Goal: Information Seeking & Learning: Get advice/opinions

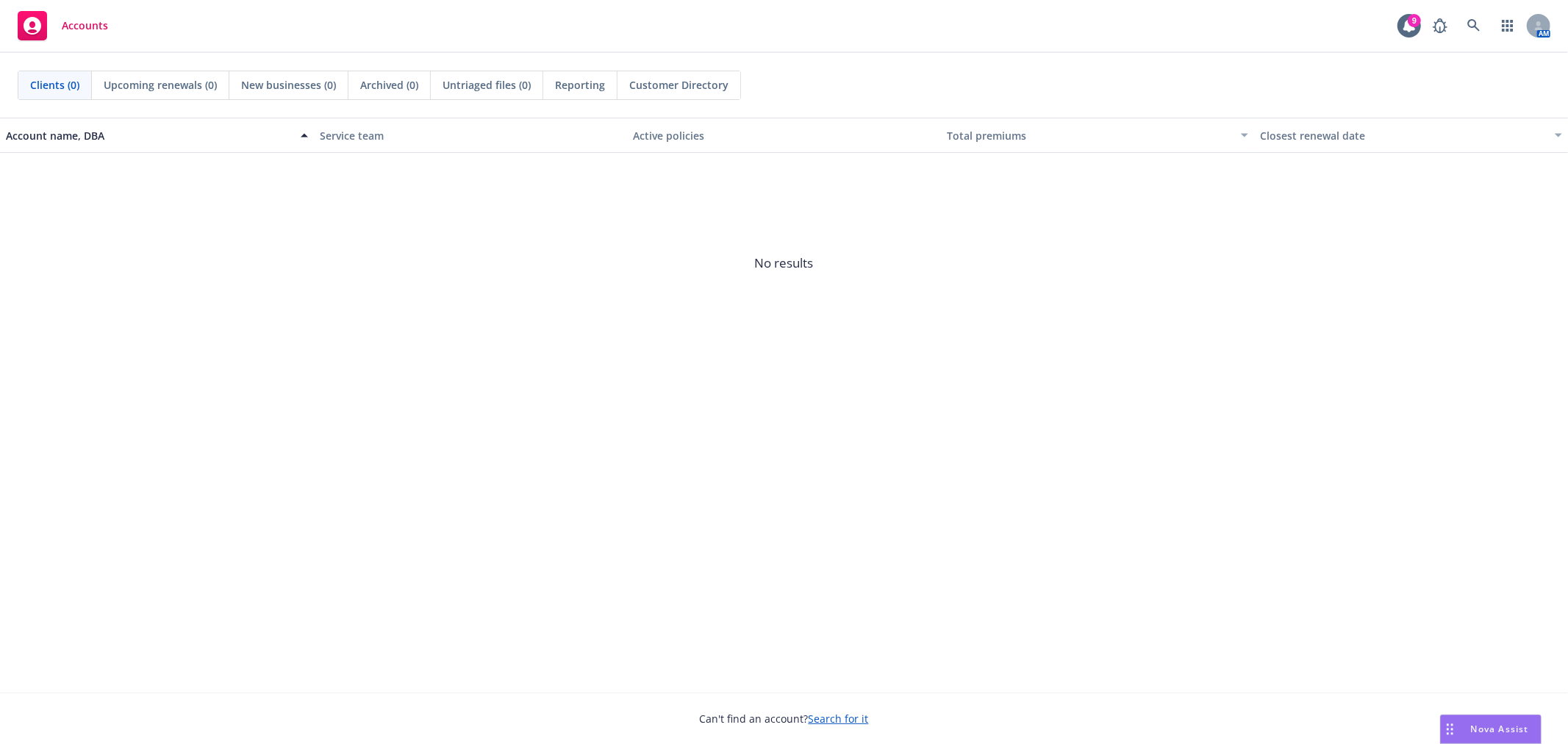
click at [1473, 717] on div "Nova Assist" at bounding box center [1491, 729] width 100 height 28
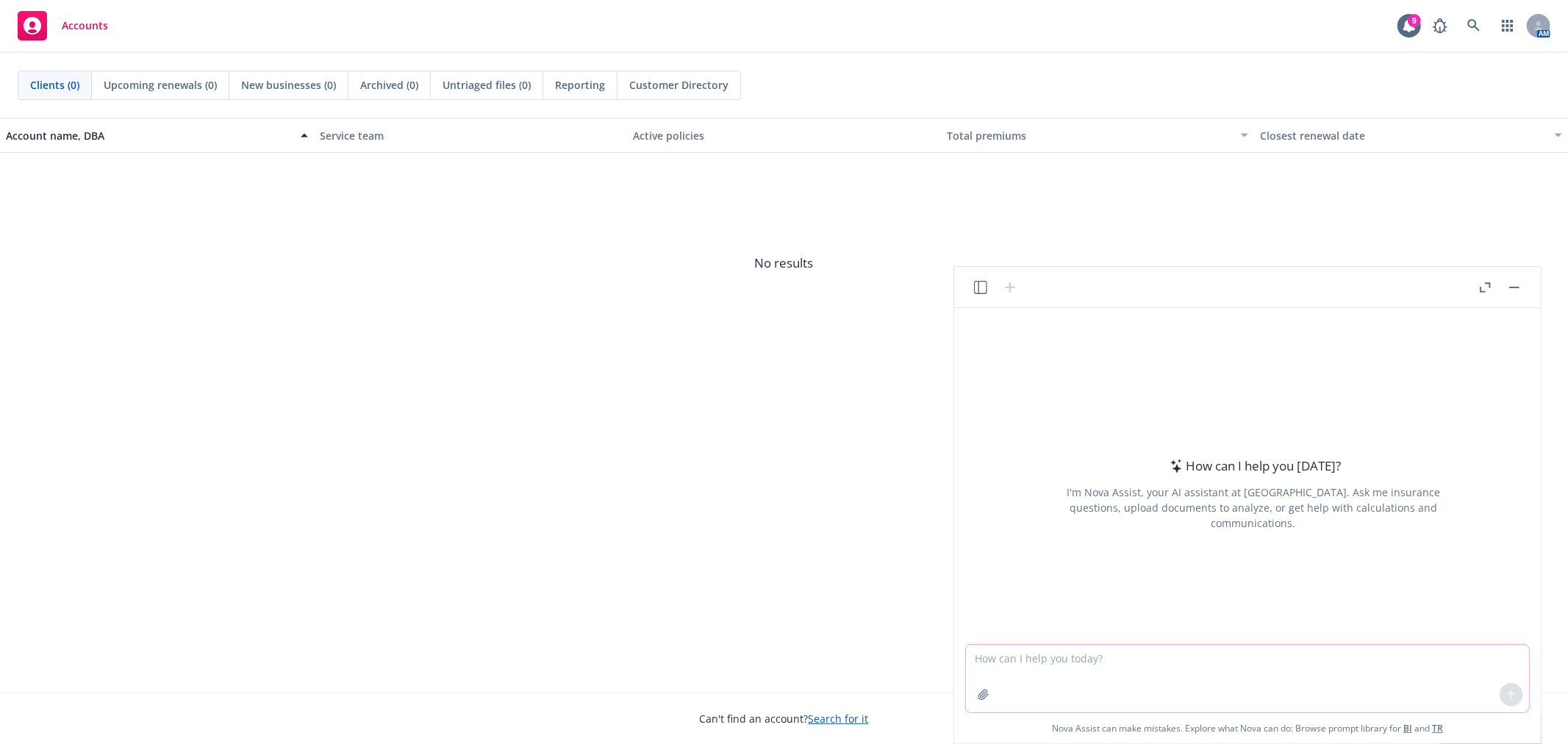
click at [1022, 675] on textarea at bounding box center [1247, 678] width 563 height 68
type textarea "$"
type textarea "8"
type textarea "9.25 is what percent of 45.34?"
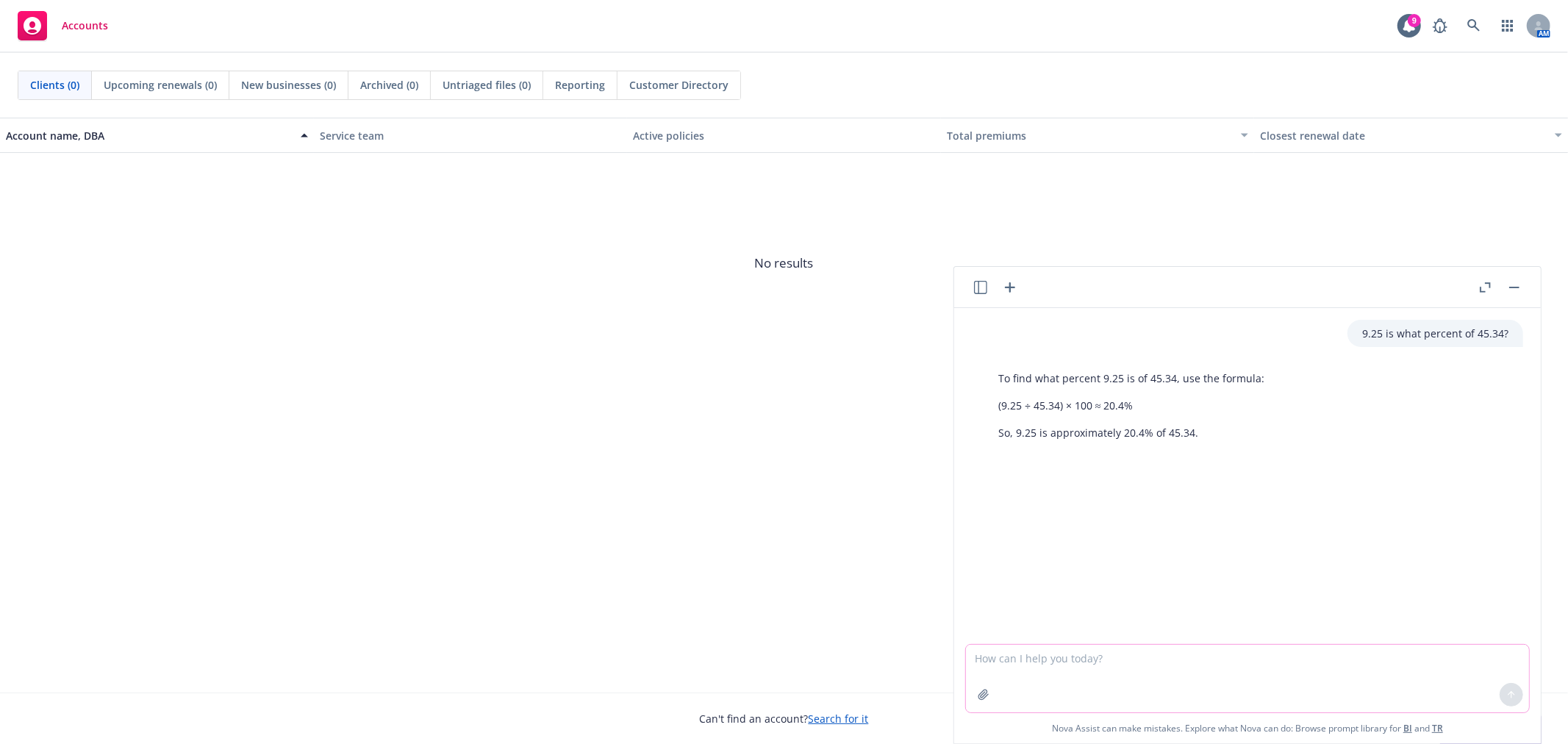
click at [1224, 661] on textarea at bounding box center [1247, 678] width 563 height 68
click at [1046, 655] on textarea at bounding box center [1247, 678] width 563 height 68
paste textarea "Prompt Security does not offer an HMO plan."
type textarea "give me other options of this wording "Prompt Security does not offer an HMO pl…"
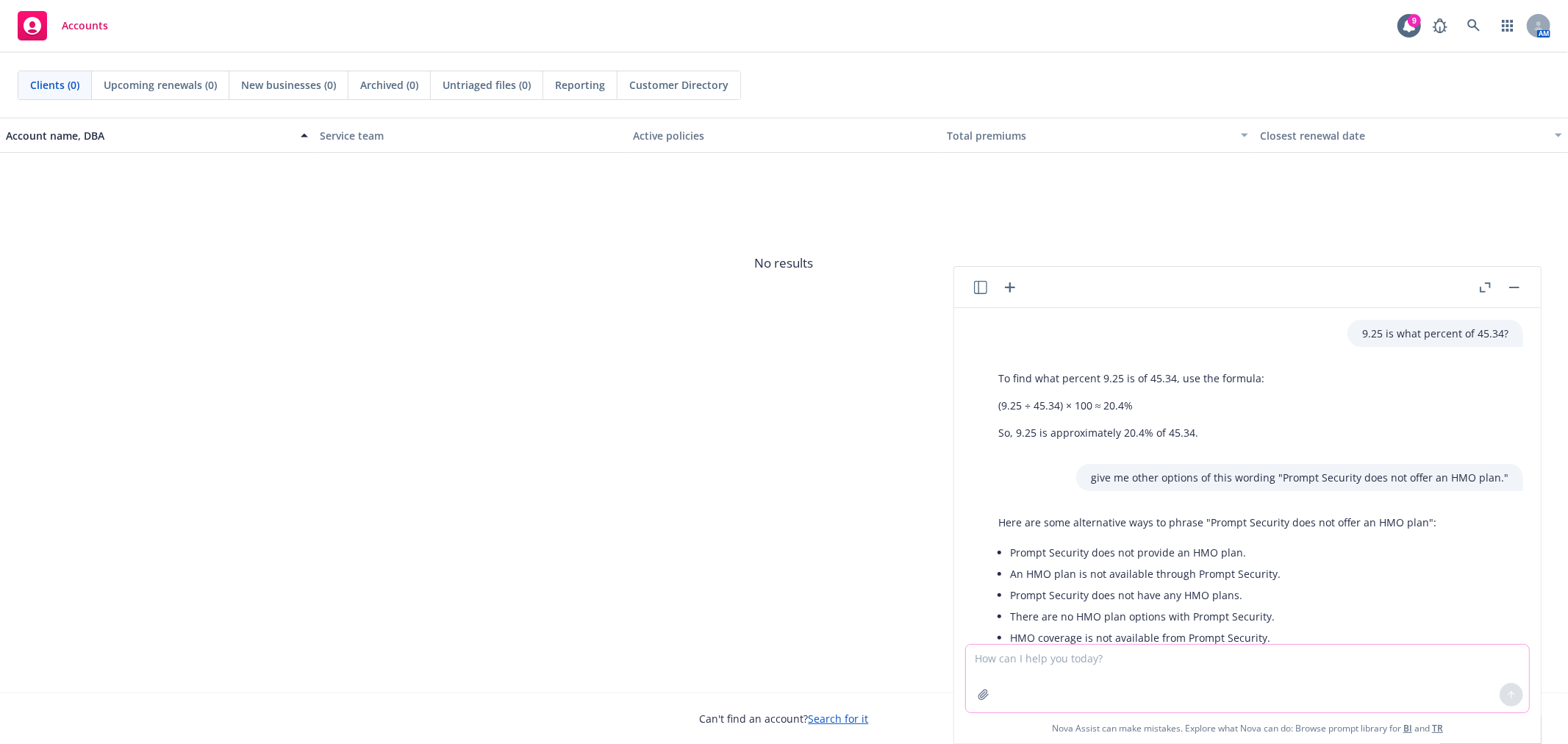
scroll to position [136, 0]
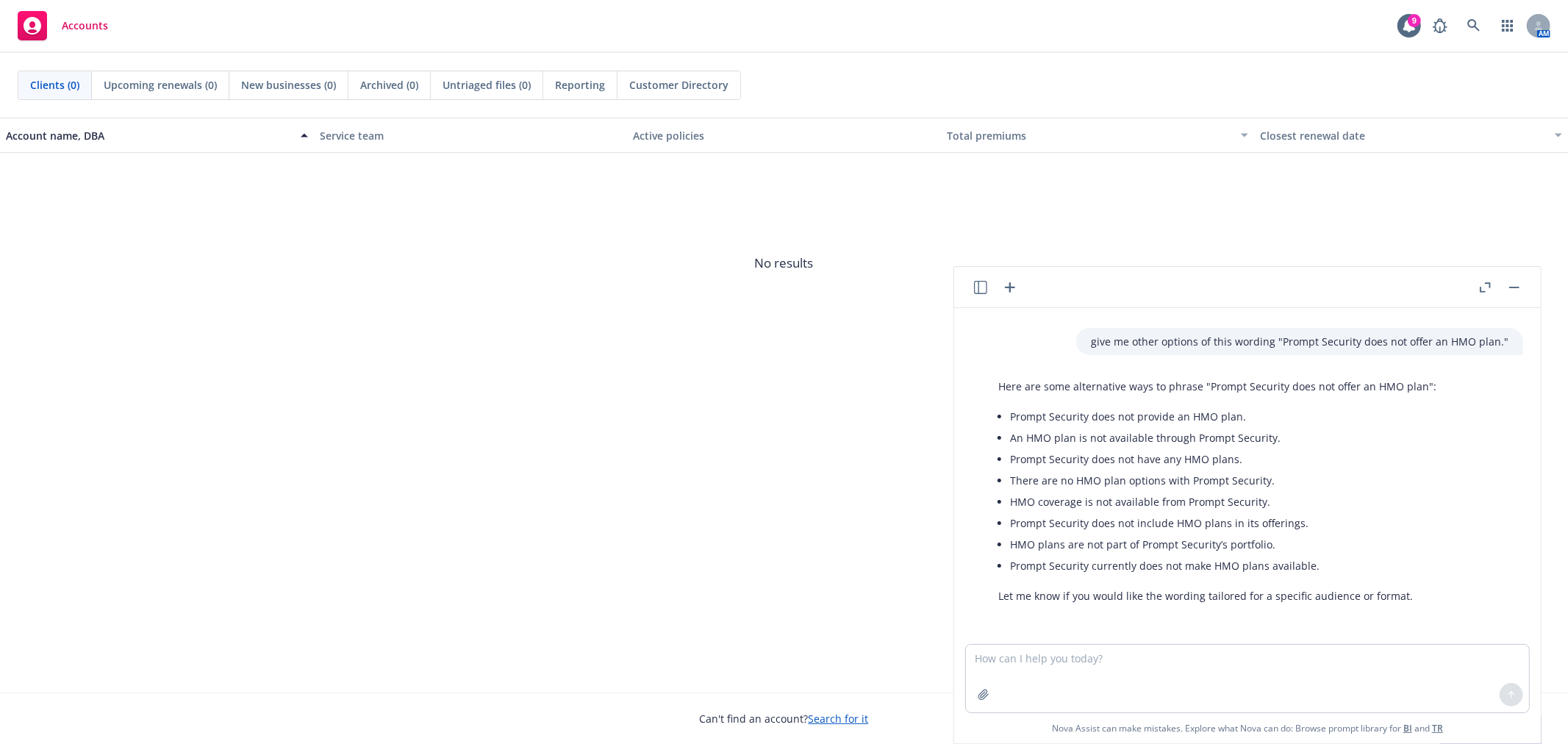
click at [1237, 416] on li "Prompt Security does not provide an HMO plan." at bounding box center [1223, 416] width 426 height 21
drag, startPoint x: 1244, startPoint y: 415, endPoint x: 1010, endPoint y: 417, distance: 234.0
click at [1010, 417] on li "Prompt Security does not provide an HMO plan." at bounding box center [1223, 416] width 426 height 21
click at [1153, 682] on textarea at bounding box center [1247, 678] width 563 height 68
type textarea "can you give me some that dobn't mention the company;s name"
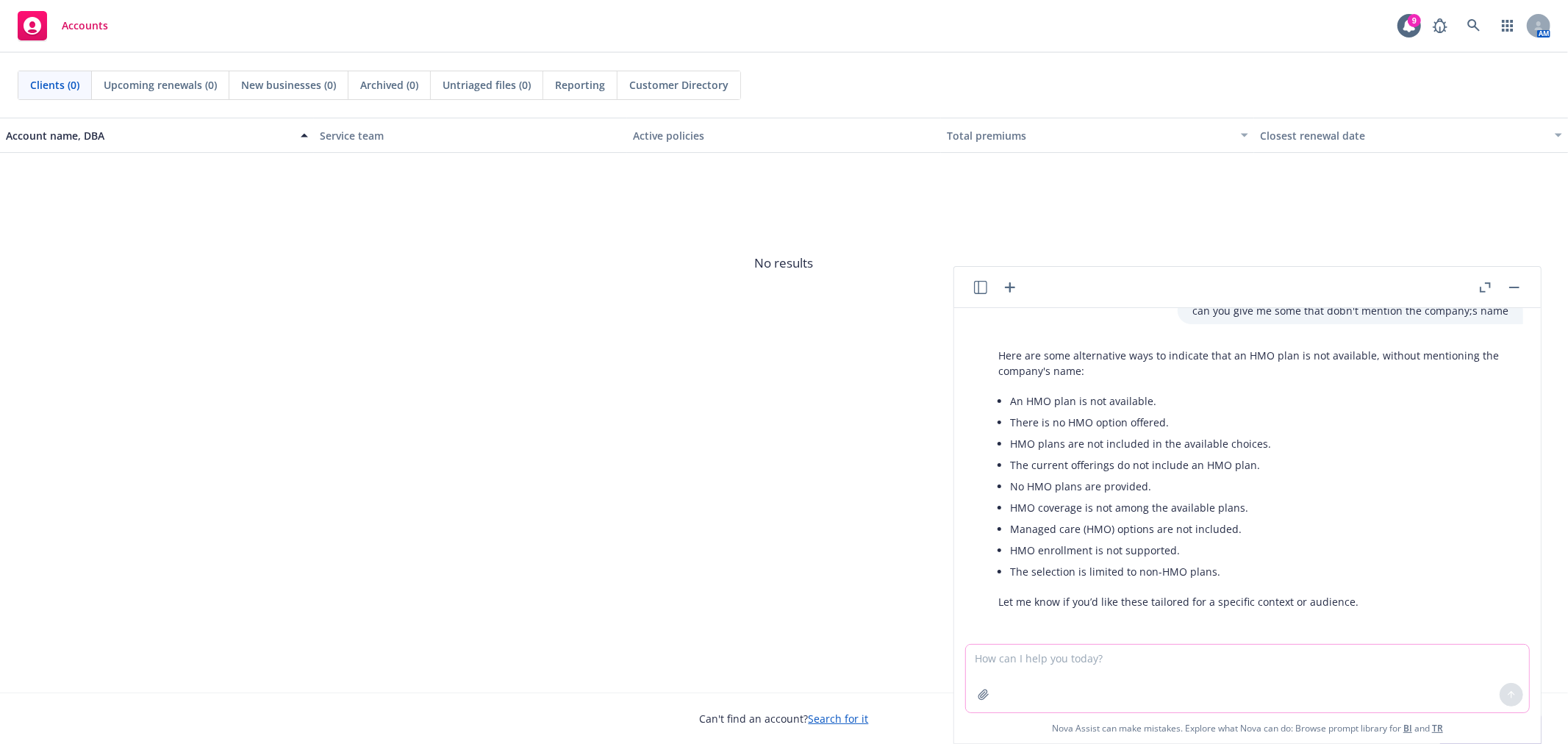
scroll to position [472, 0]
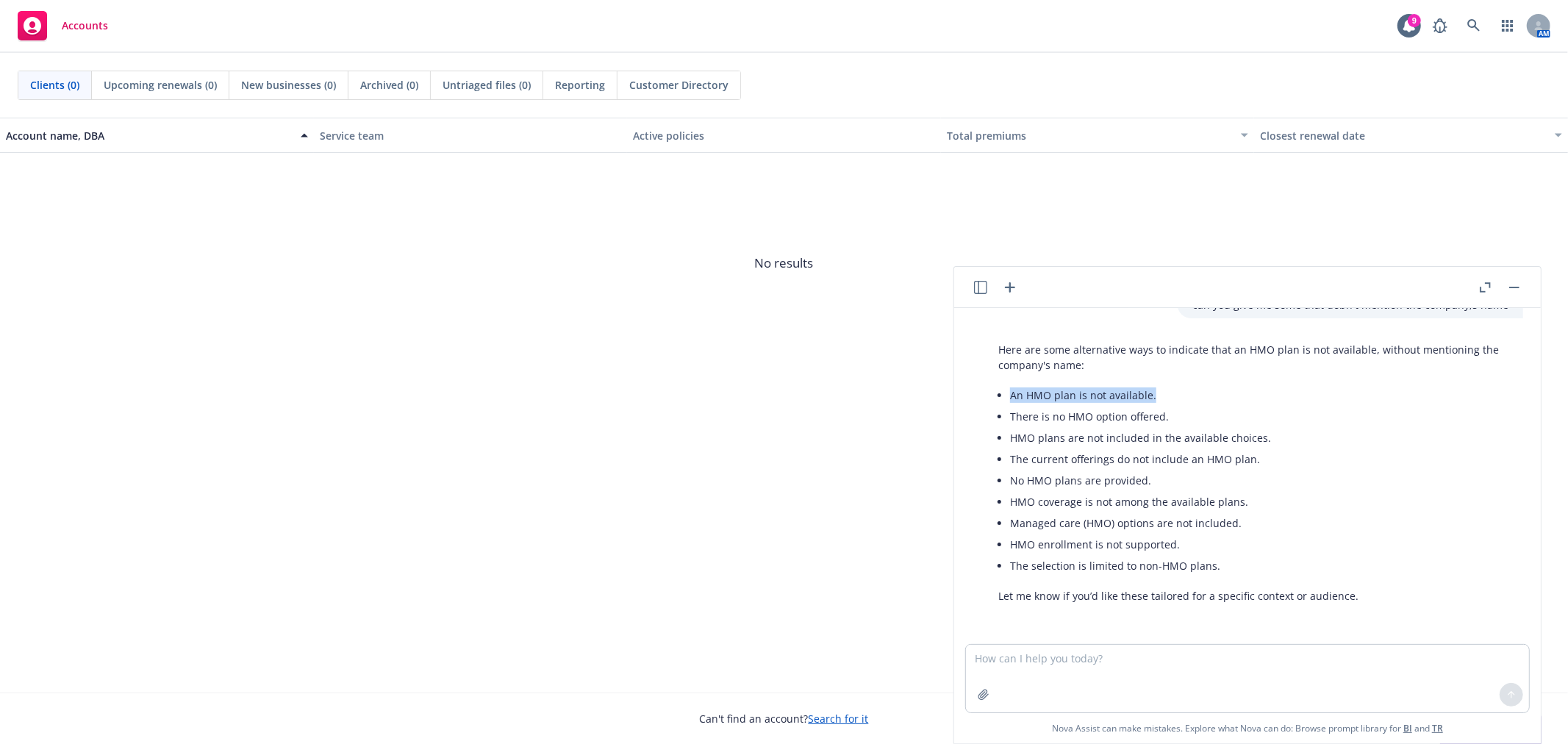
drag, startPoint x: 1159, startPoint y: 392, endPoint x: 993, endPoint y: 397, distance: 166.1
click at [1012, 395] on li "An HMO plan is not available." at bounding box center [1259, 395] width 499 height 21
copy li "An HMO plan is not available."
click at [1090, 673] on textarea at bounding box center [1247, 678] width 563 height 68
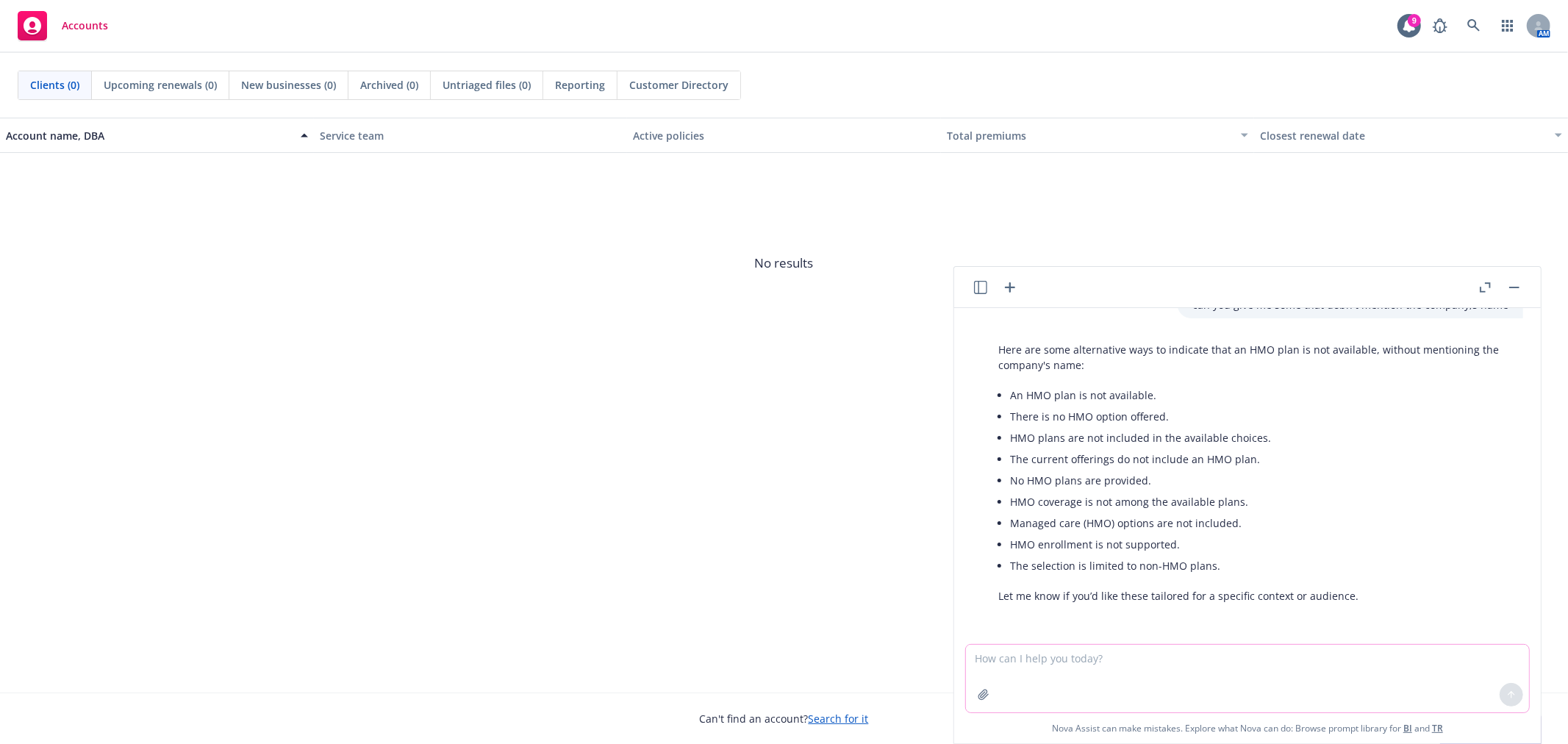
paste textarea "An HDHP plan is not available."
click at [1151, 663] on textarea "An HDHP plan is not available." at bounding box center [1247, 678] width 563 height 68
click at [967, 657] on textarea "An HDHP plan is not available."" at bounding box center [1247, 678] width 563 height 68
click at [1205, 664] on textarea ""An HDHP plan is not available."" at bounding box center [1247, 678] width 563 height 68
type textarea ""An HDHP plan is not available." is this grammatically correct"
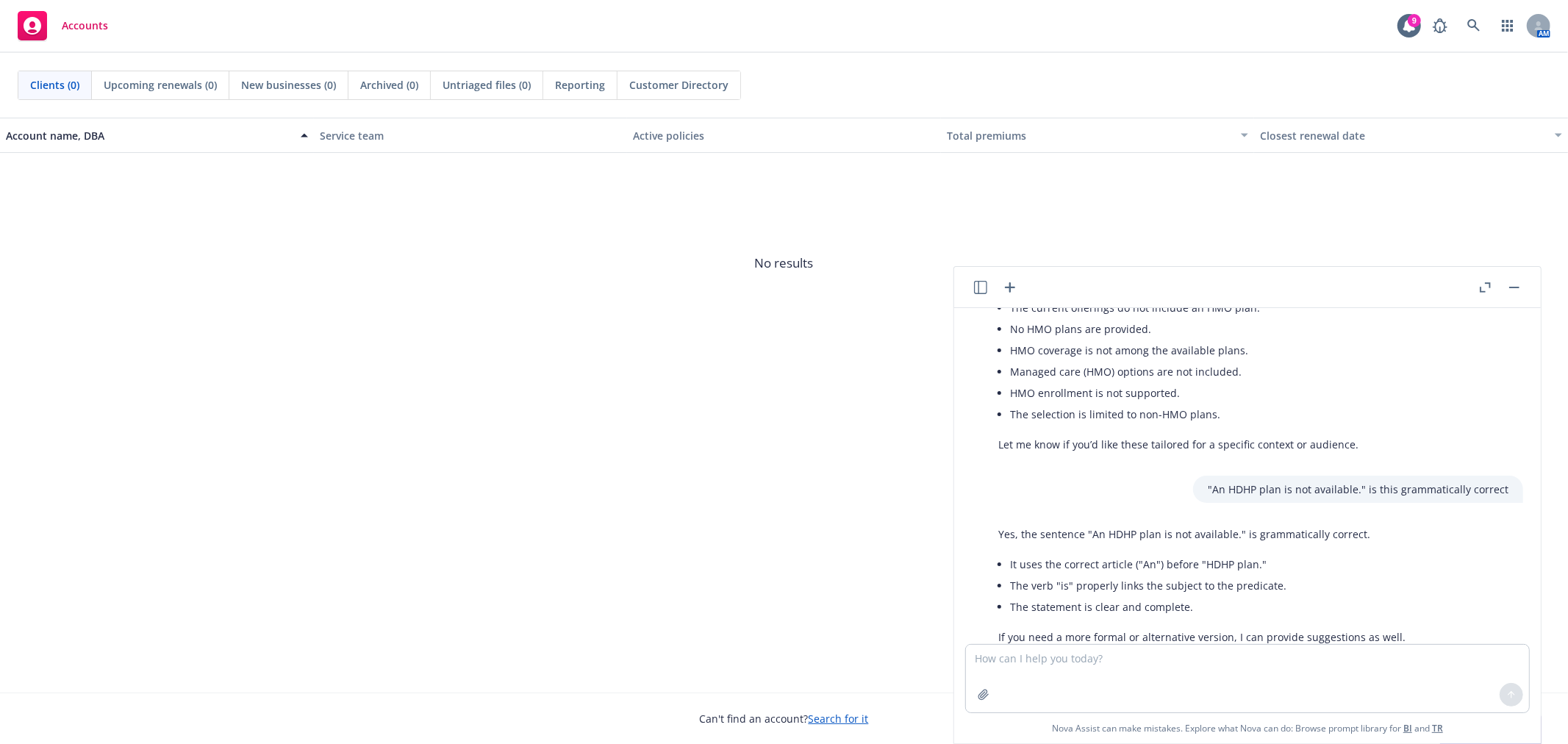
scroll to position [664, 0]
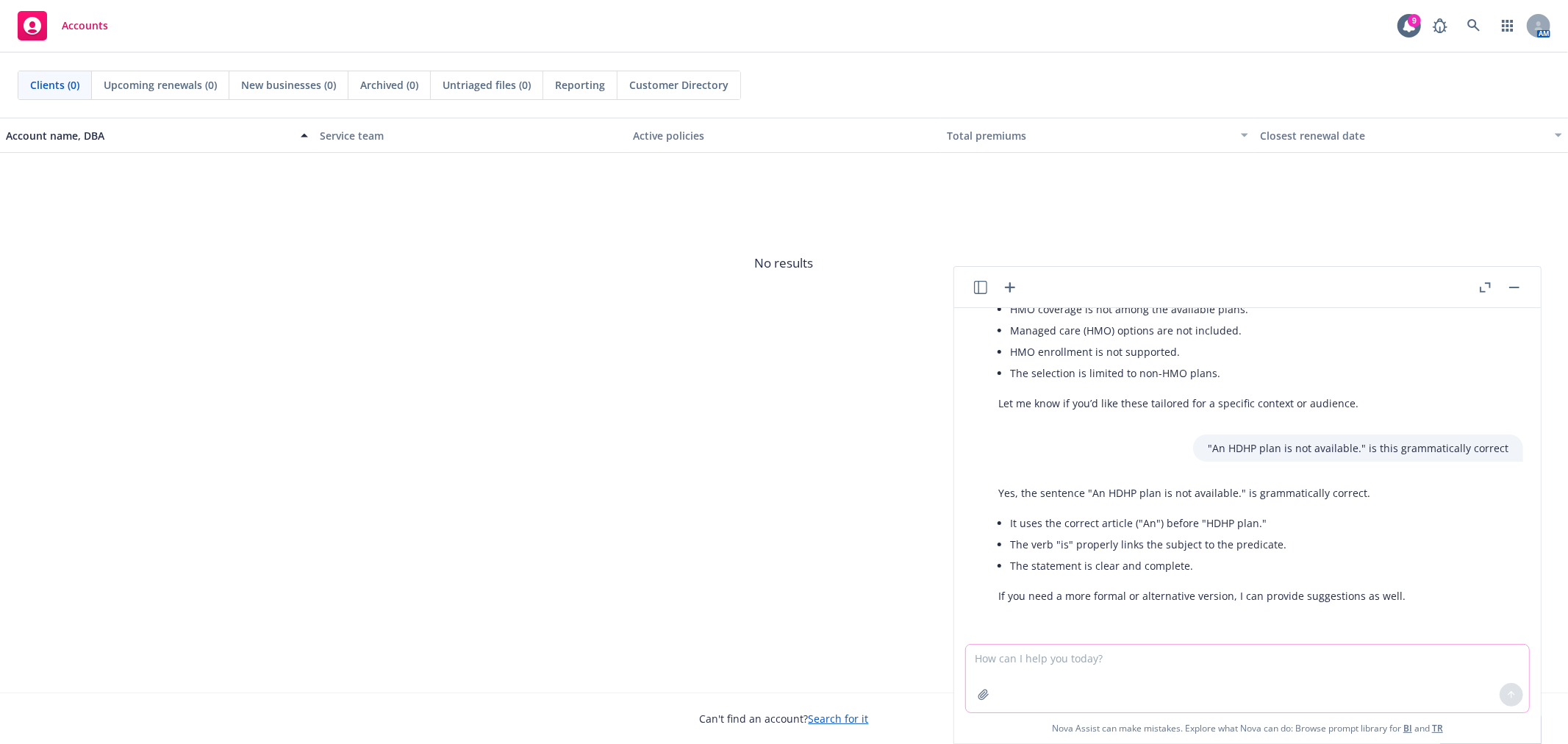
click at [1061, 670] on textarea at bounding box center [1247, 678] width 563 height 68
